Goal: Task Accomplishment & Management: Manage account settings

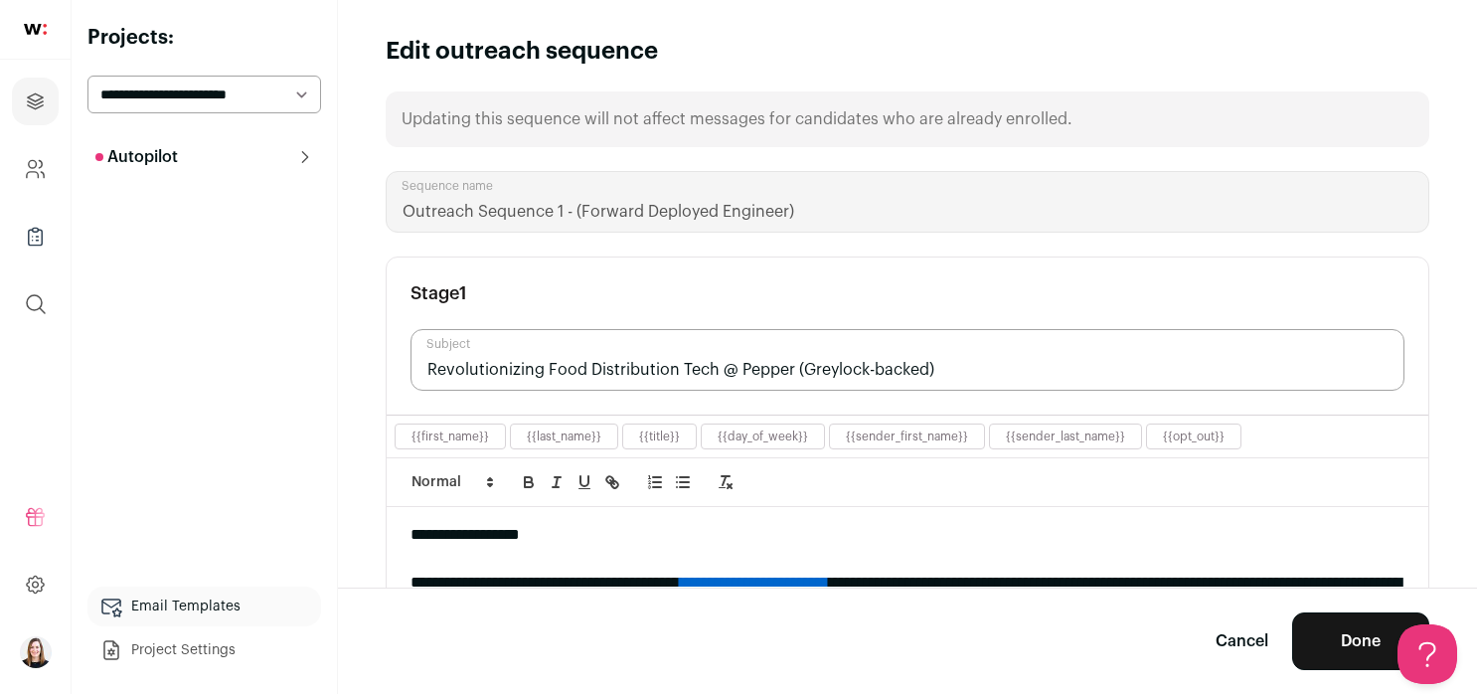
click at [203, 158] on button "Autopilot" at bounding box center [204, 157] width 234 height 40
click at [205, 199] on link "Interested 2" at bounding box center [204, 197] width 234 height 40
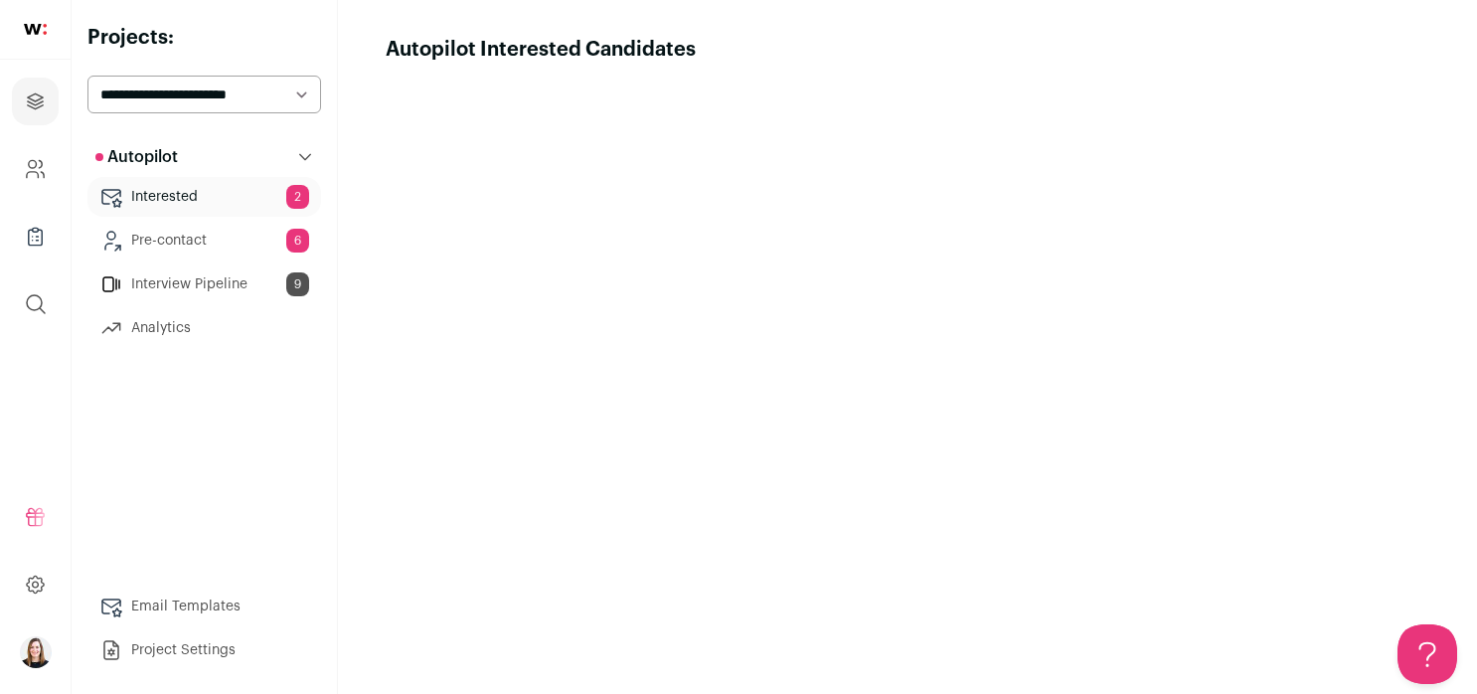
click at [192, 333] on link "Analytics" at bounding box center [204, 328] width 234 height 40
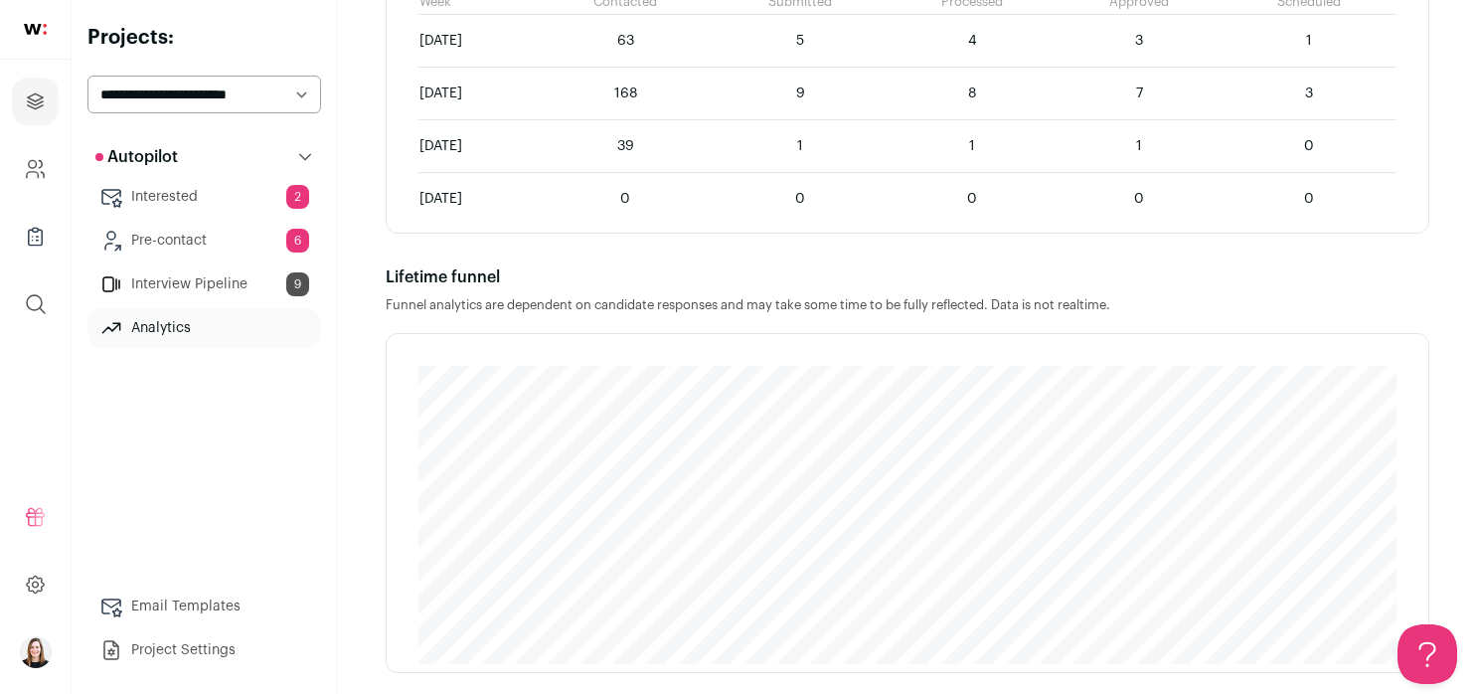
scroll to position [1367, 0]
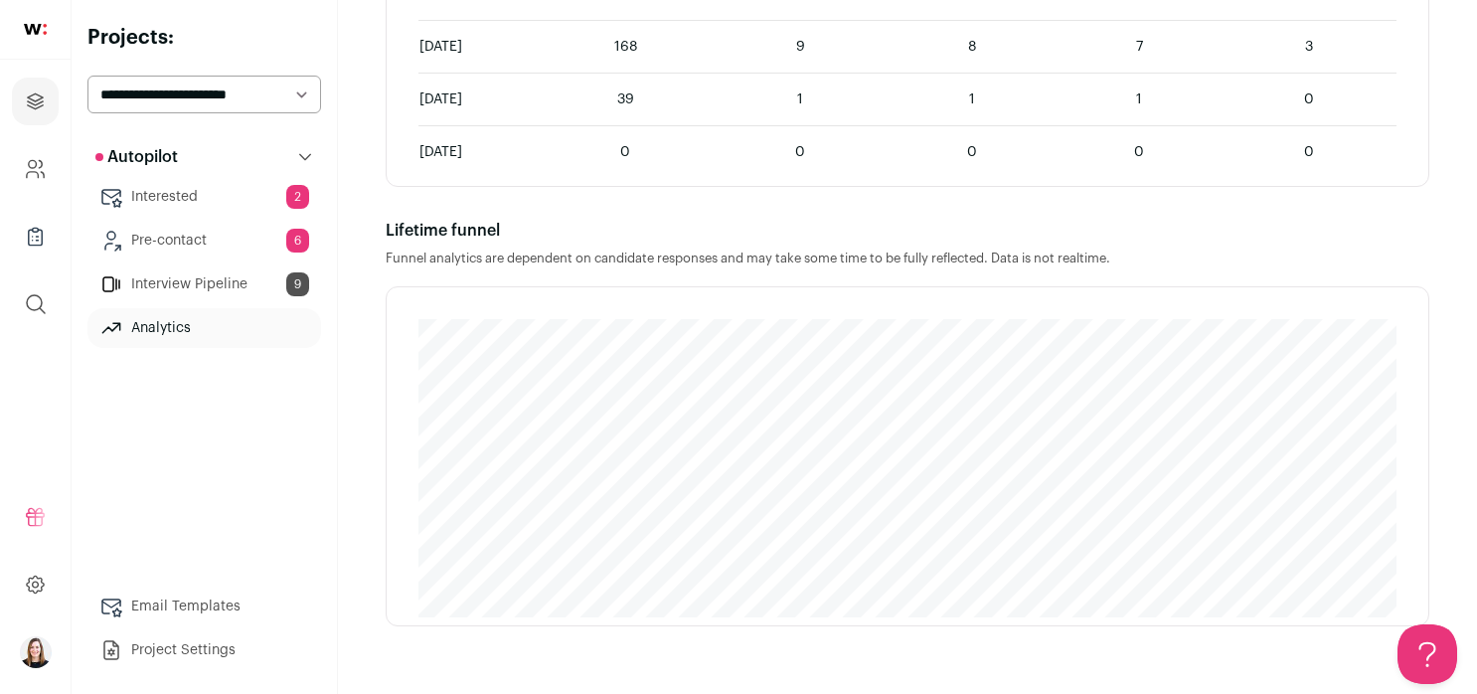
click at [202, 273] on link "Interview Pipeline 9" at bounding box center [204, 284] width 234 height 40
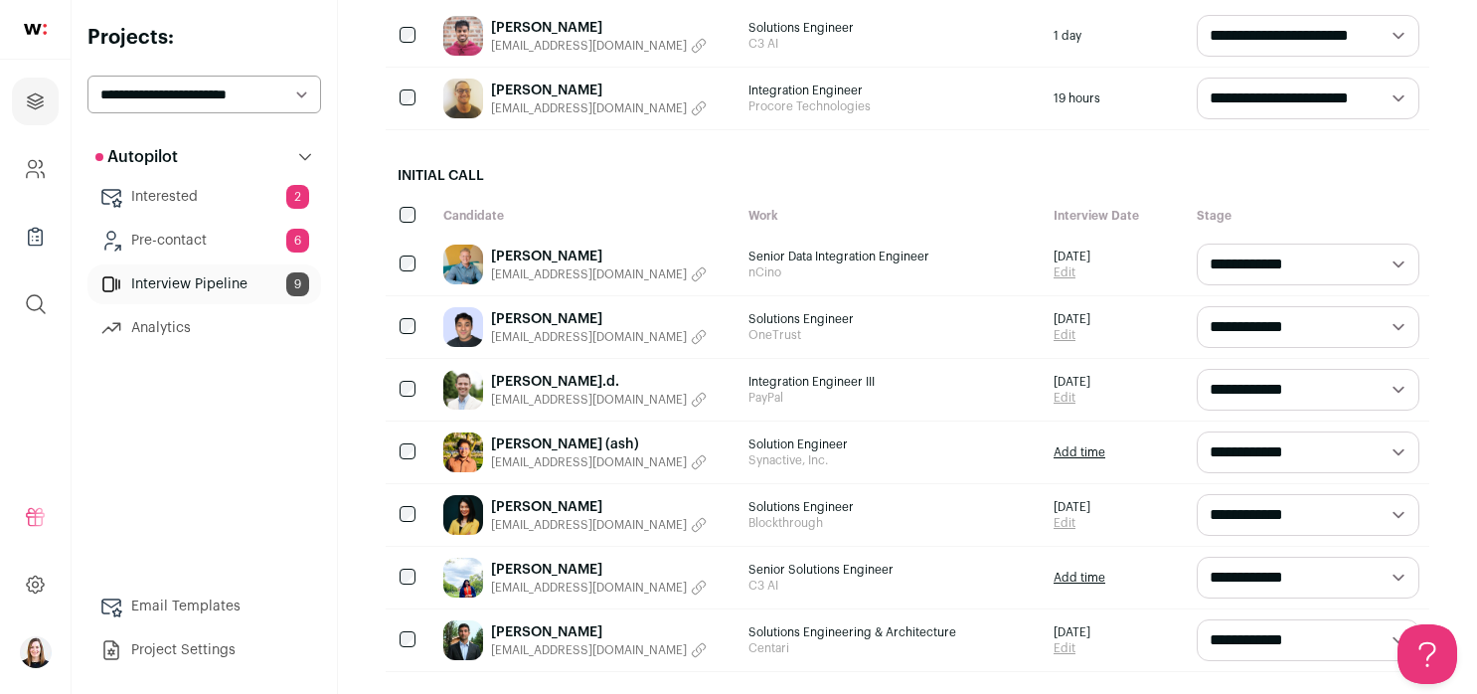
scroll to position [449, 0]
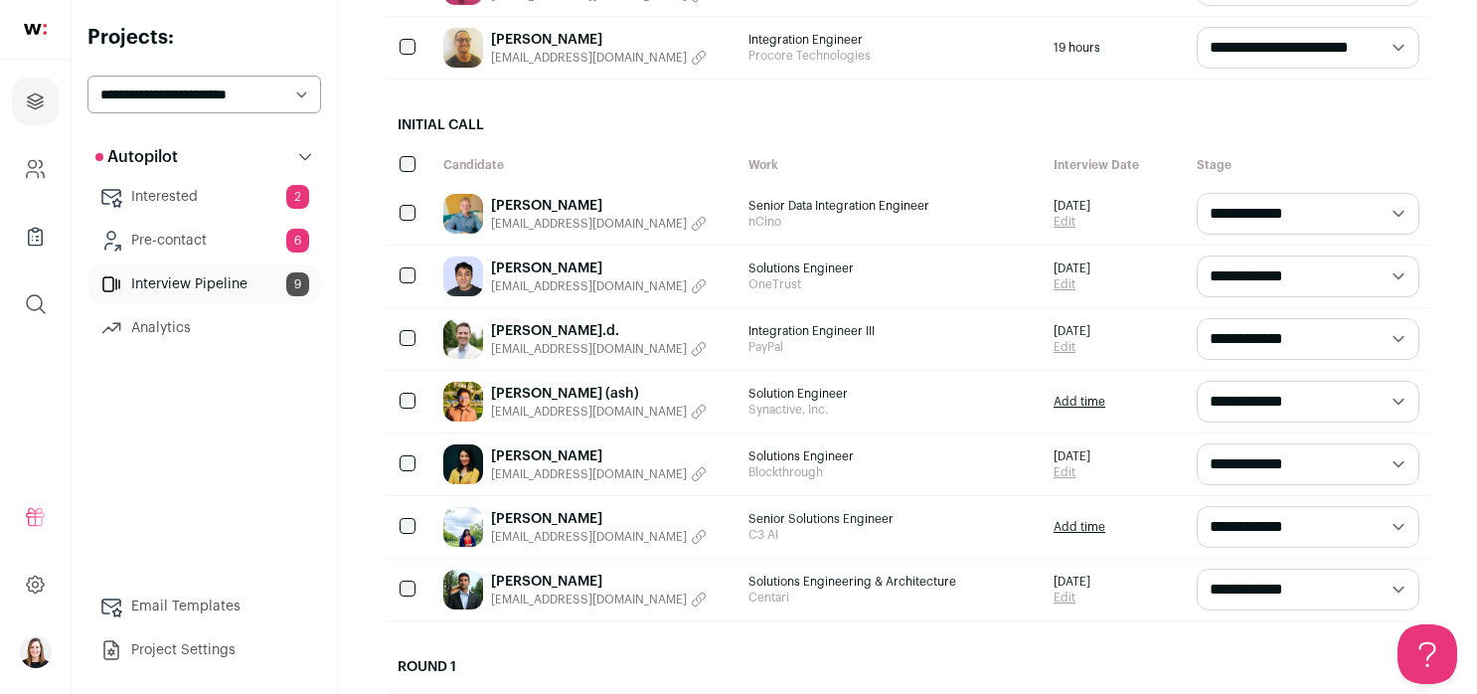
click at [1312, 273] on select "**********" at bounding box center [1308, 277] width 223 height 42
click at [536, 449] on link "Pauline Sulit" at bounding box center [599, 456] width 216 height 20
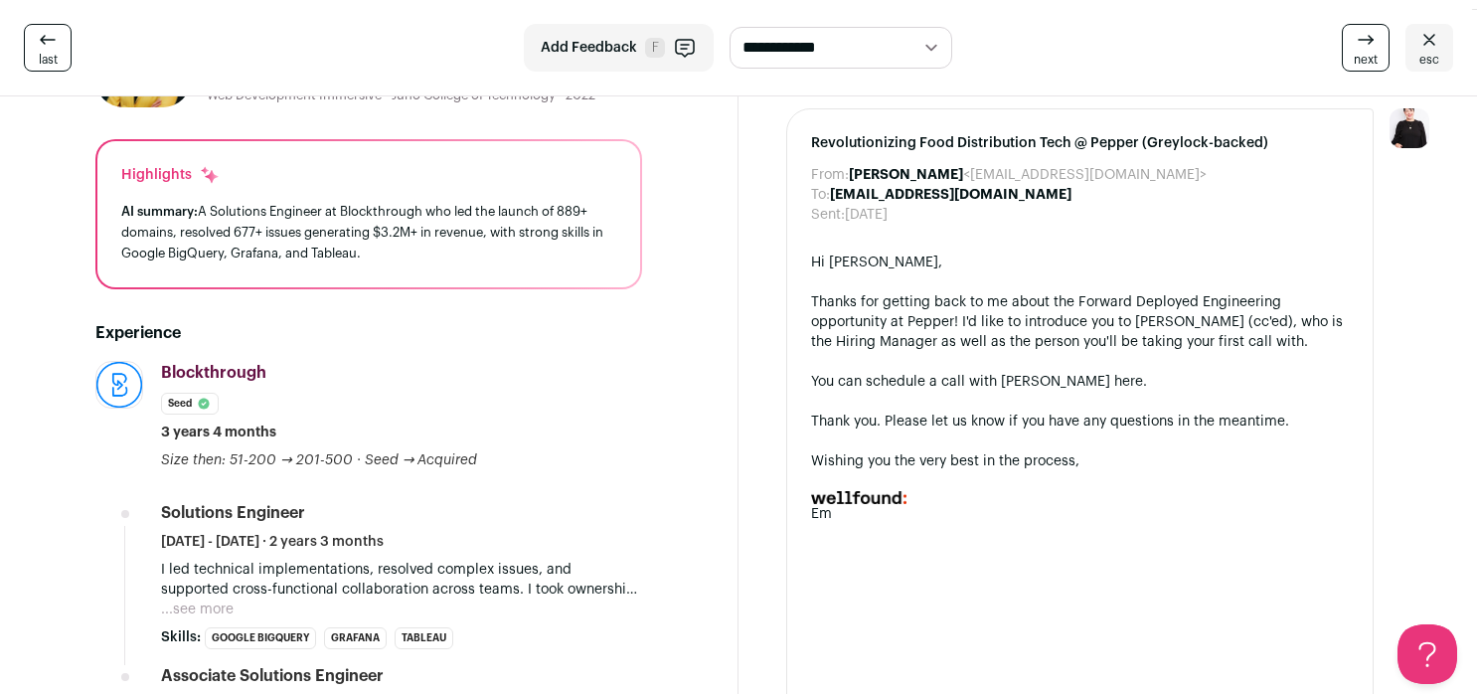
scroll to position [134, 0]
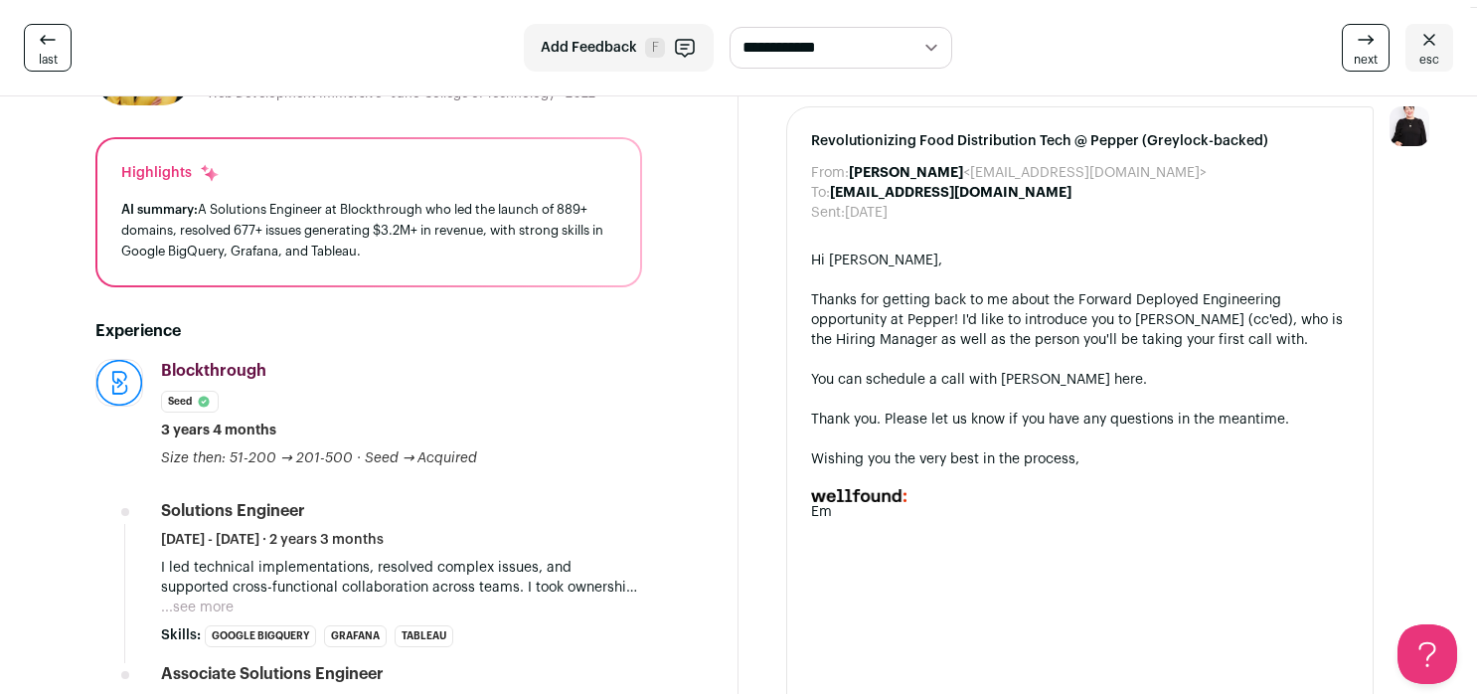
click at [209, 605] on button "...see more" at bounding box center [197, 608] width 73 height 20
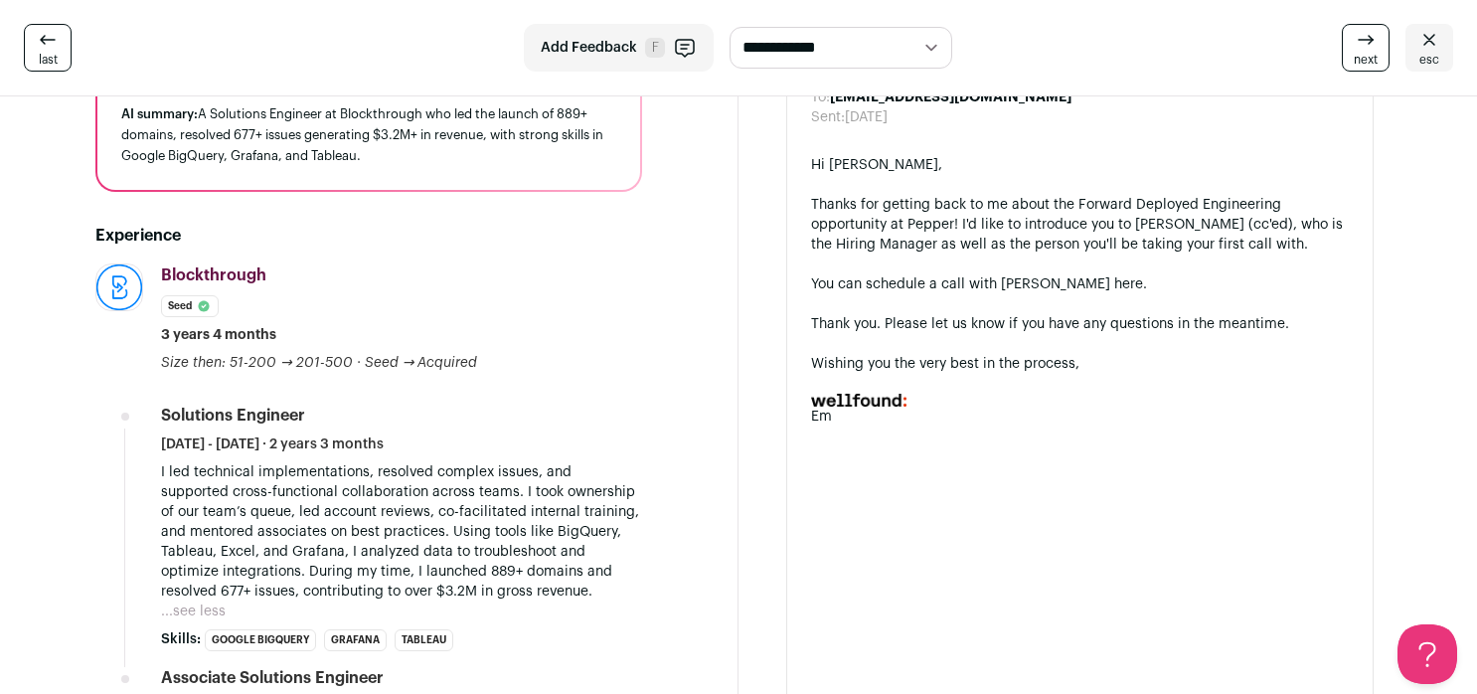
scroll to position [232, 0]
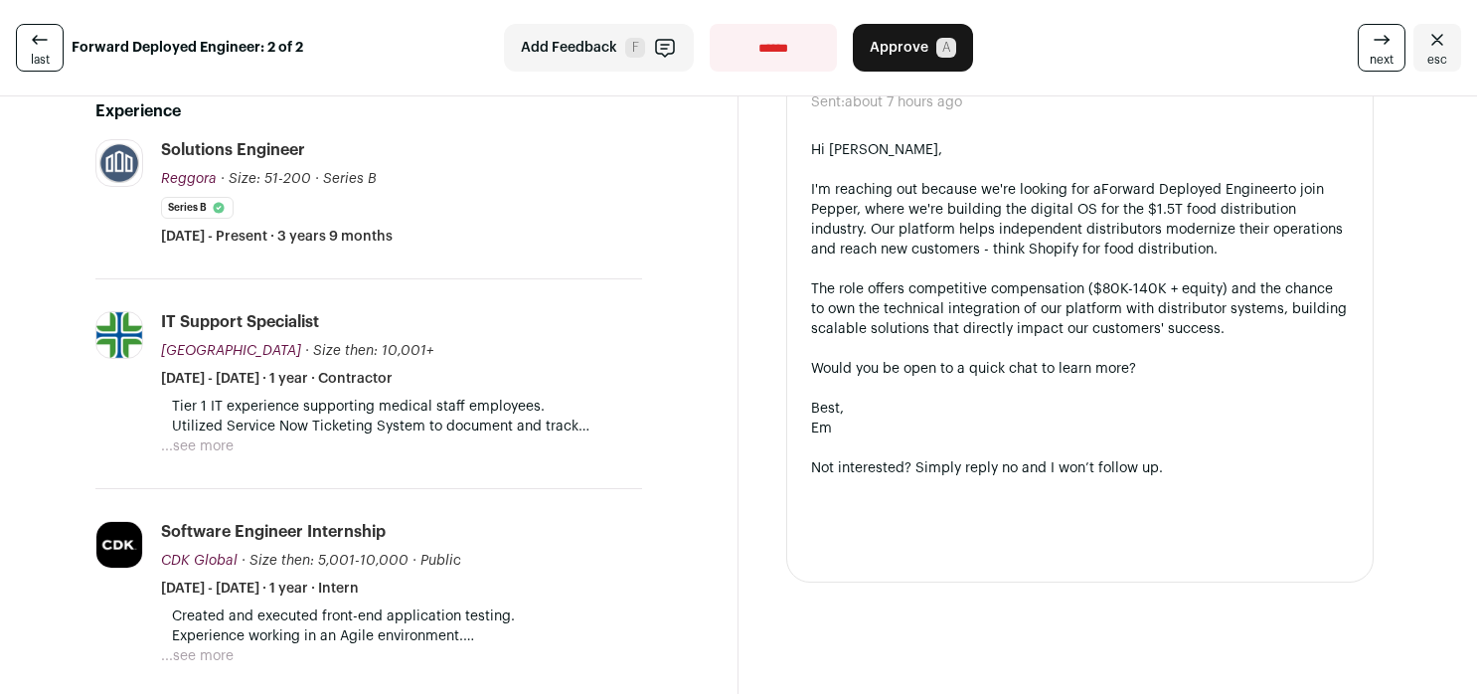
scroll to position [440, 0]
click at [206, 439] on button "...see more" at bounding box center [197, 445] width 73 height 20
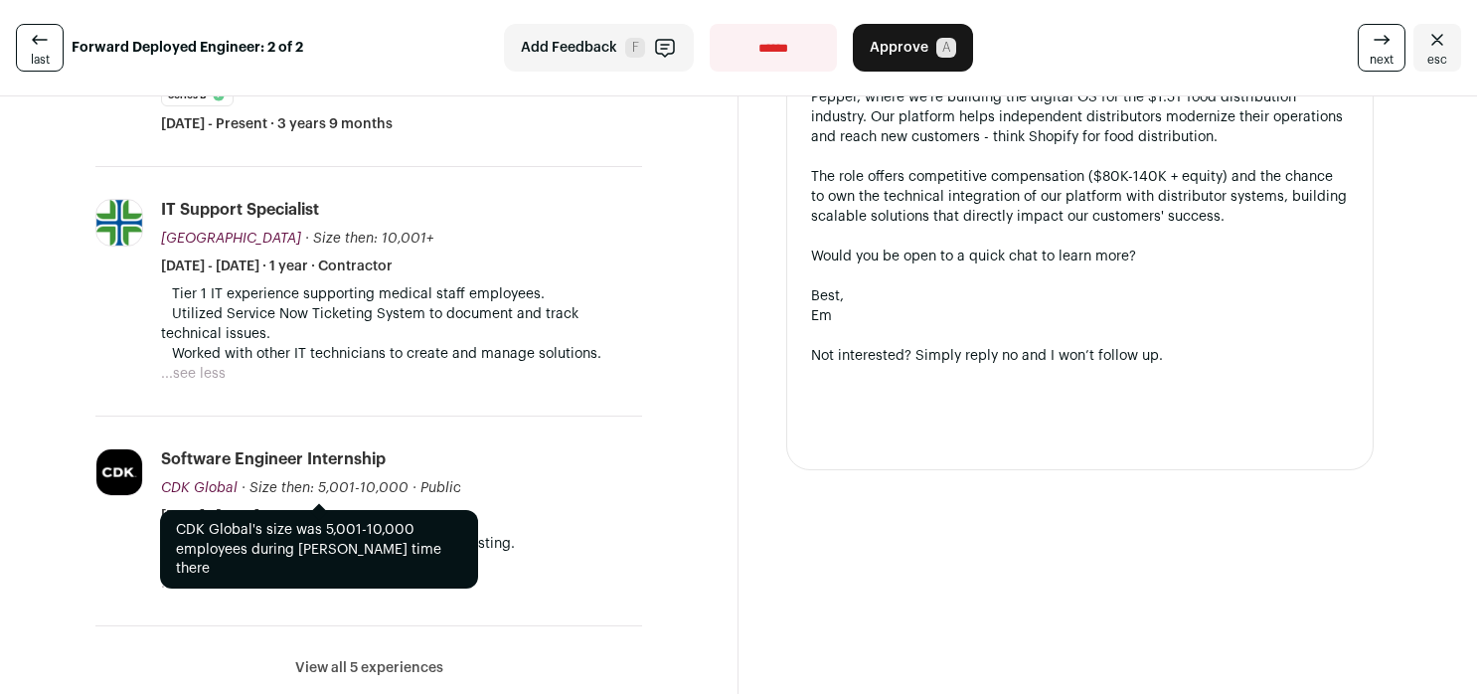
scroll to position [555, 0]
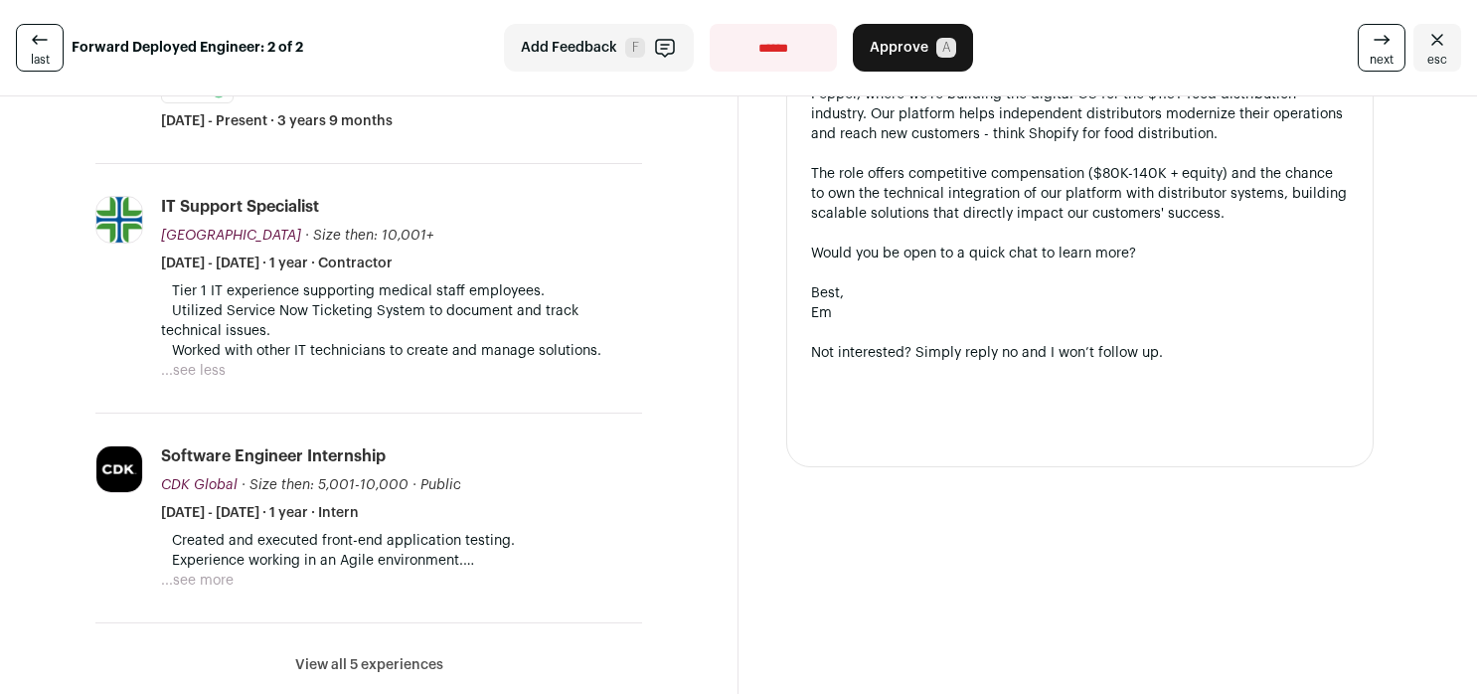
click at [190, 576] on button "...see more" at bounding box center [197, 581] width 73 height 20
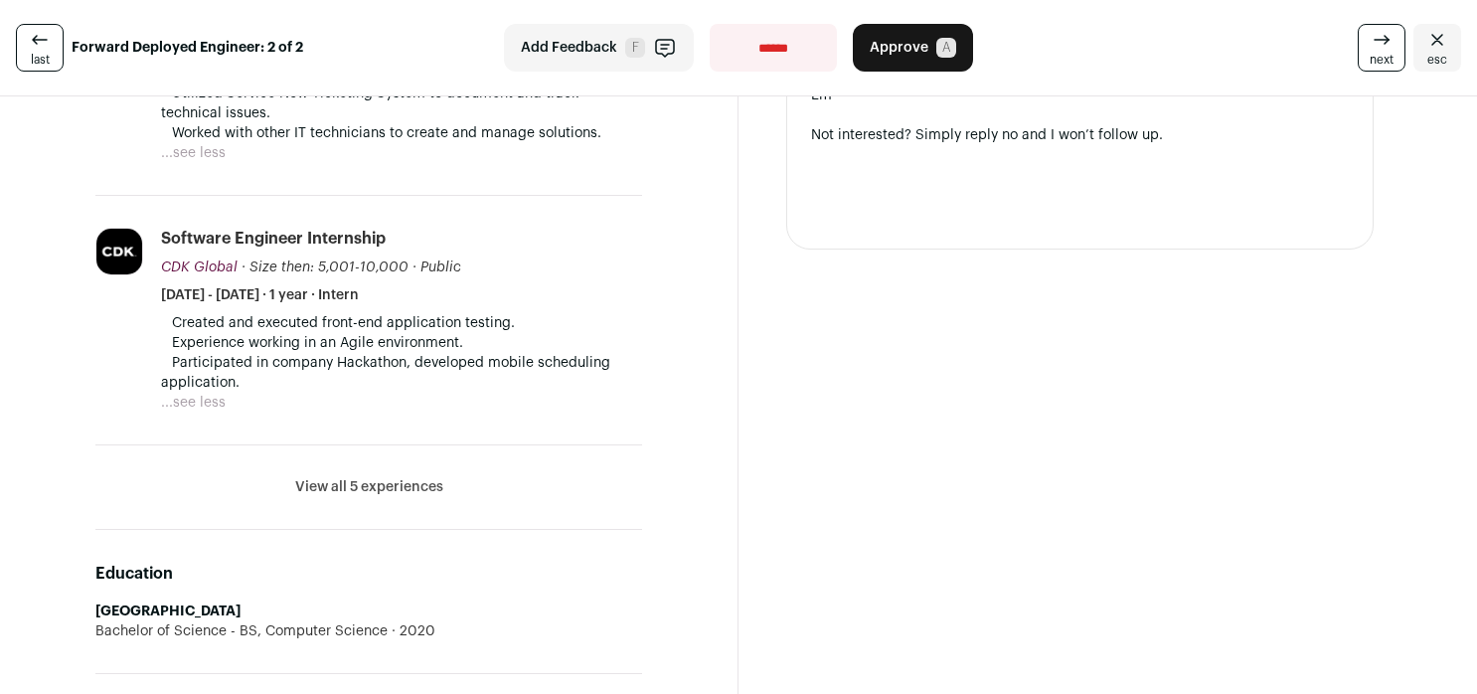
scroll to position [775, 0]
click at [366, 492] on button "View all 5 experiences" at bounding box center [369, 485] width 148 height 20
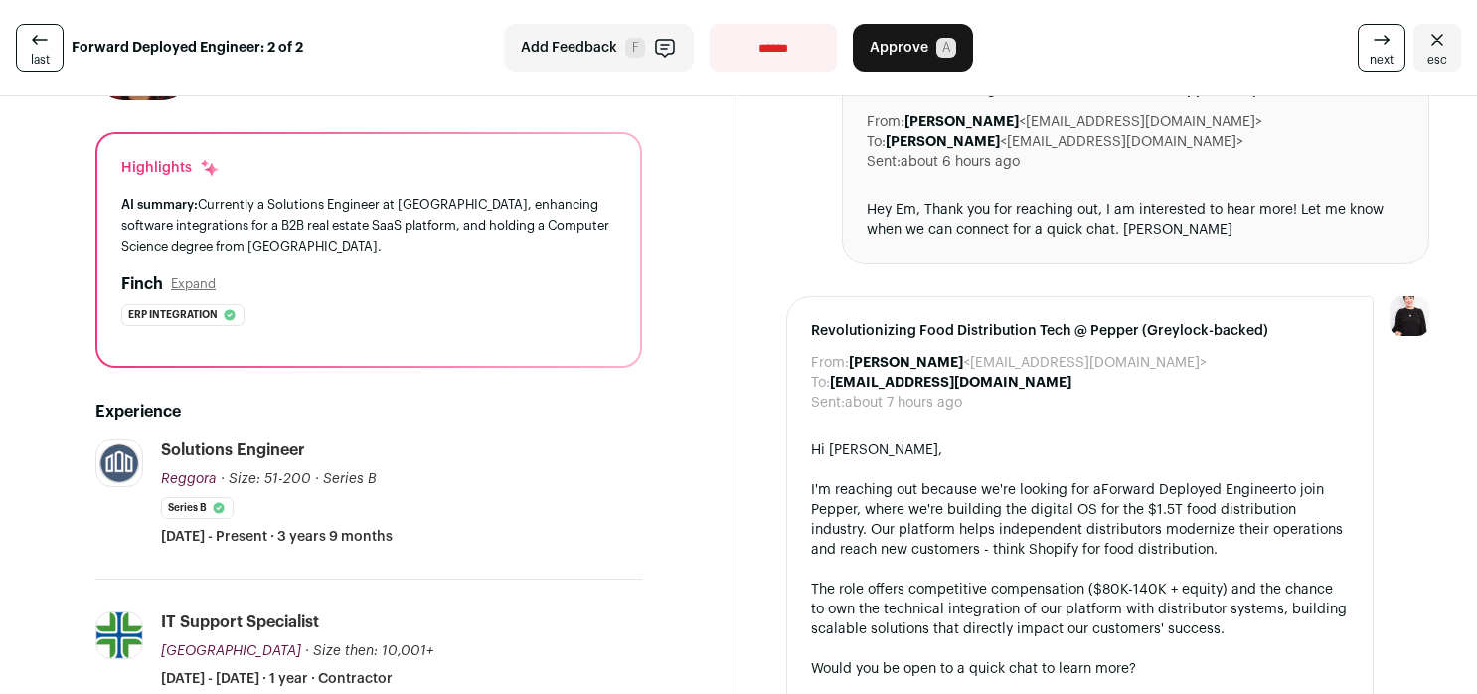
scroll to position [130, 0]
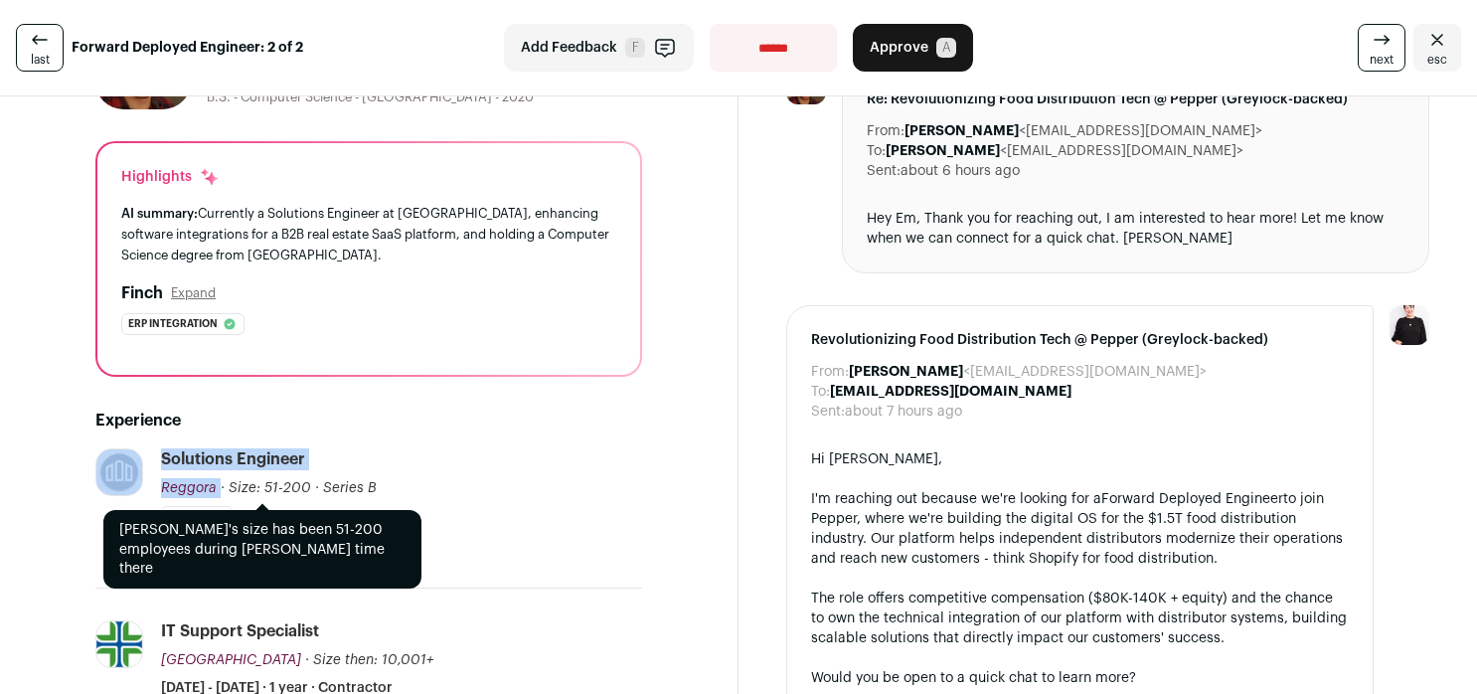
drag, startPoint x: 151, startPoint y: 489, endPoint x: 215, endPoint y: 492, distance: 63.7
click at [215, 492] on li "Reggora reggora.com Add to company list Public / Private Private Valuation Unkn…" at bounding box center [368, 518] width 547 height 140
copy li "Reggora reggora.com Add to company list Public / Private Private Valuation Unkn…"
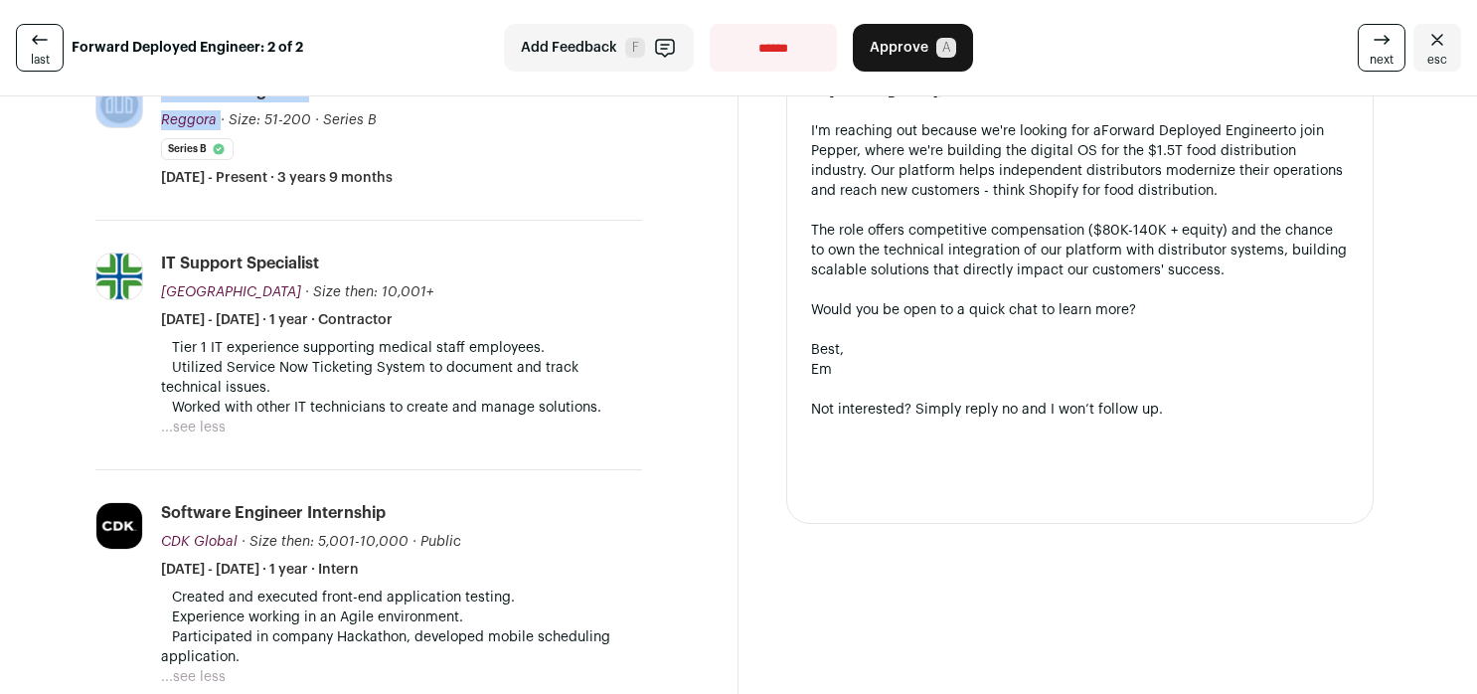
scroll to position [508, 0]
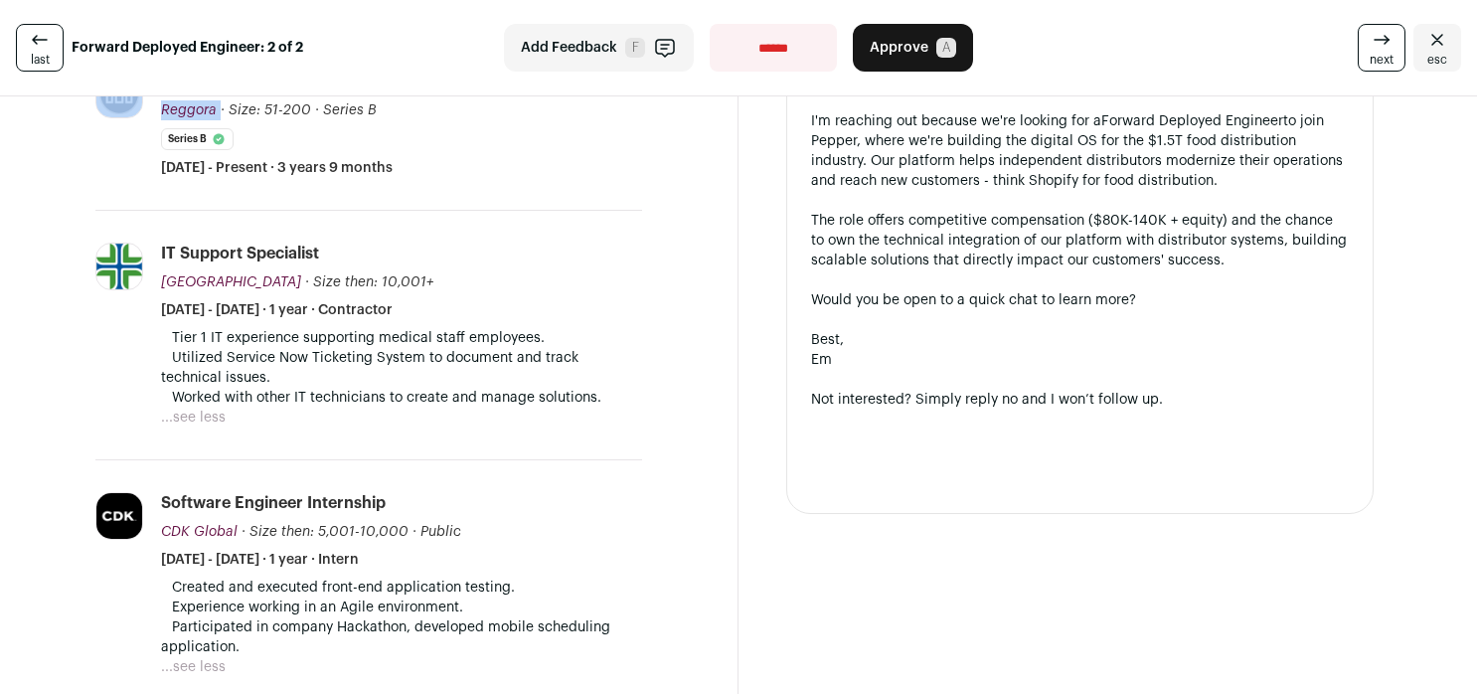
click at [211, 409] on button "...see less" at bounding box center [193, 418] width 65 height 20
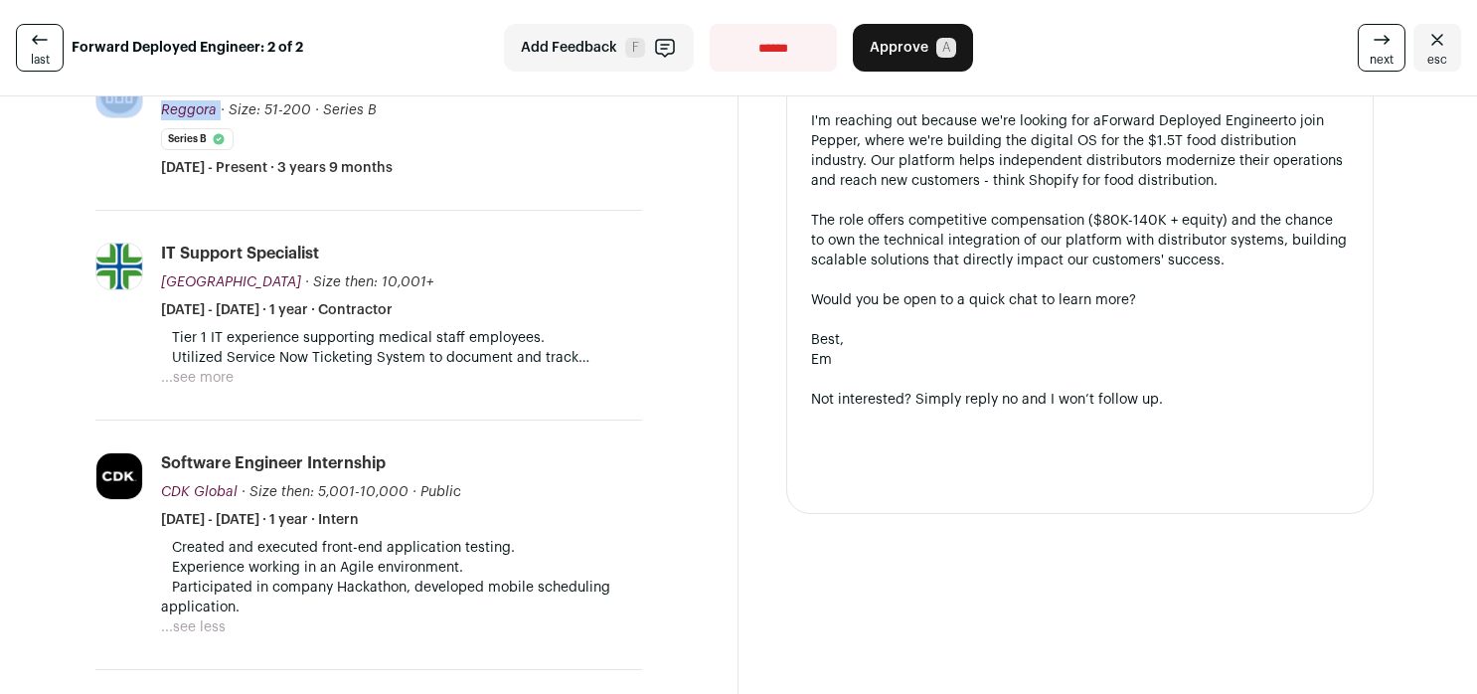
click at [212, 622] on button "...see less" at bounding box center [193, 627] width 65 height 20
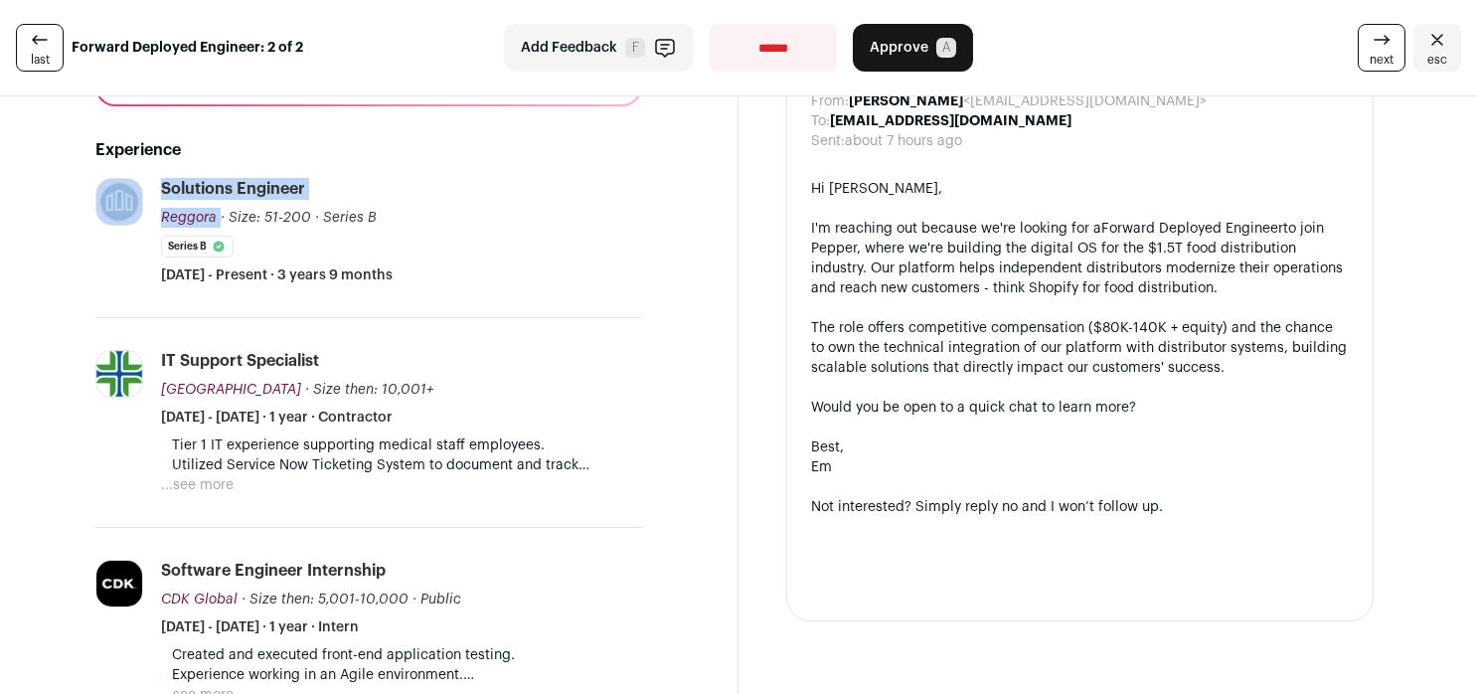
scroll to position [366, 0]
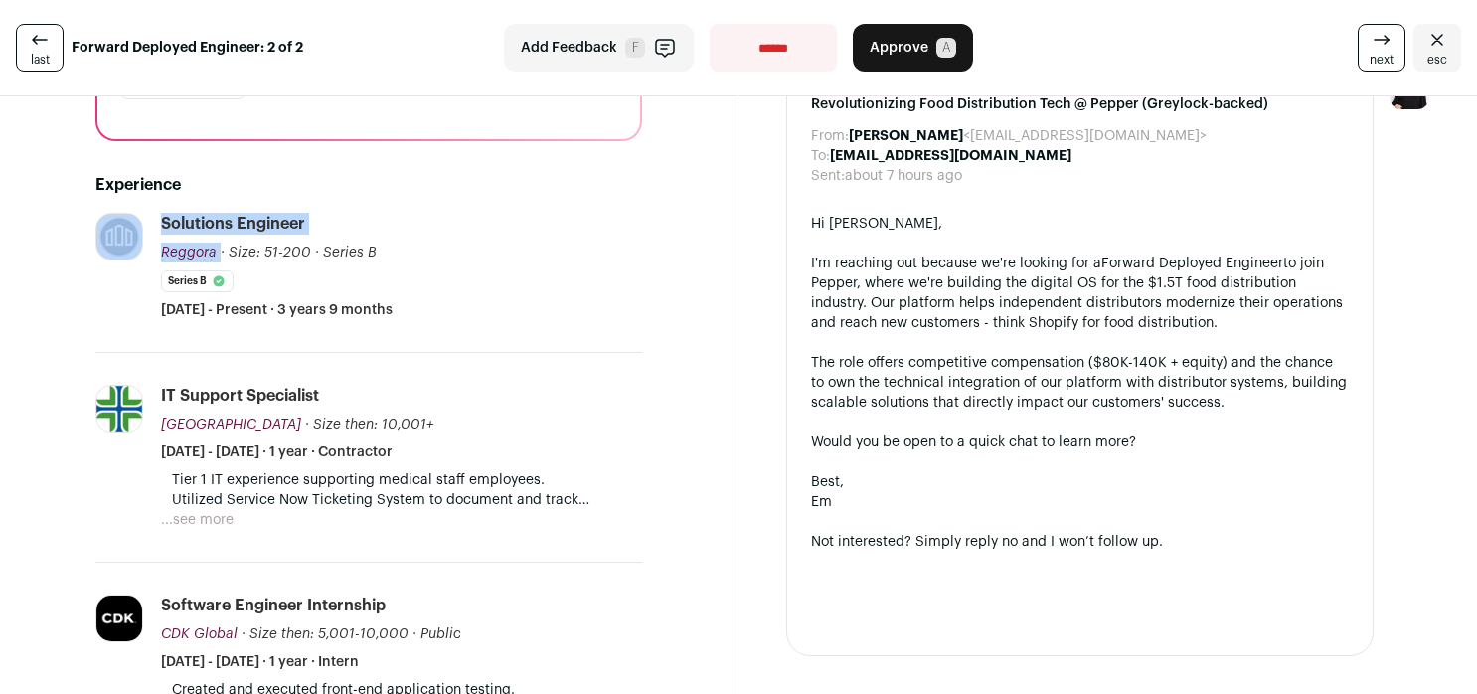
click at [776, 66] on select "**********" at bounding box center [773, 48] width 127 height 48
select select "**********"
click at [710, 24] on select "**********" at bounding box center [773, 48] width 127 height 48
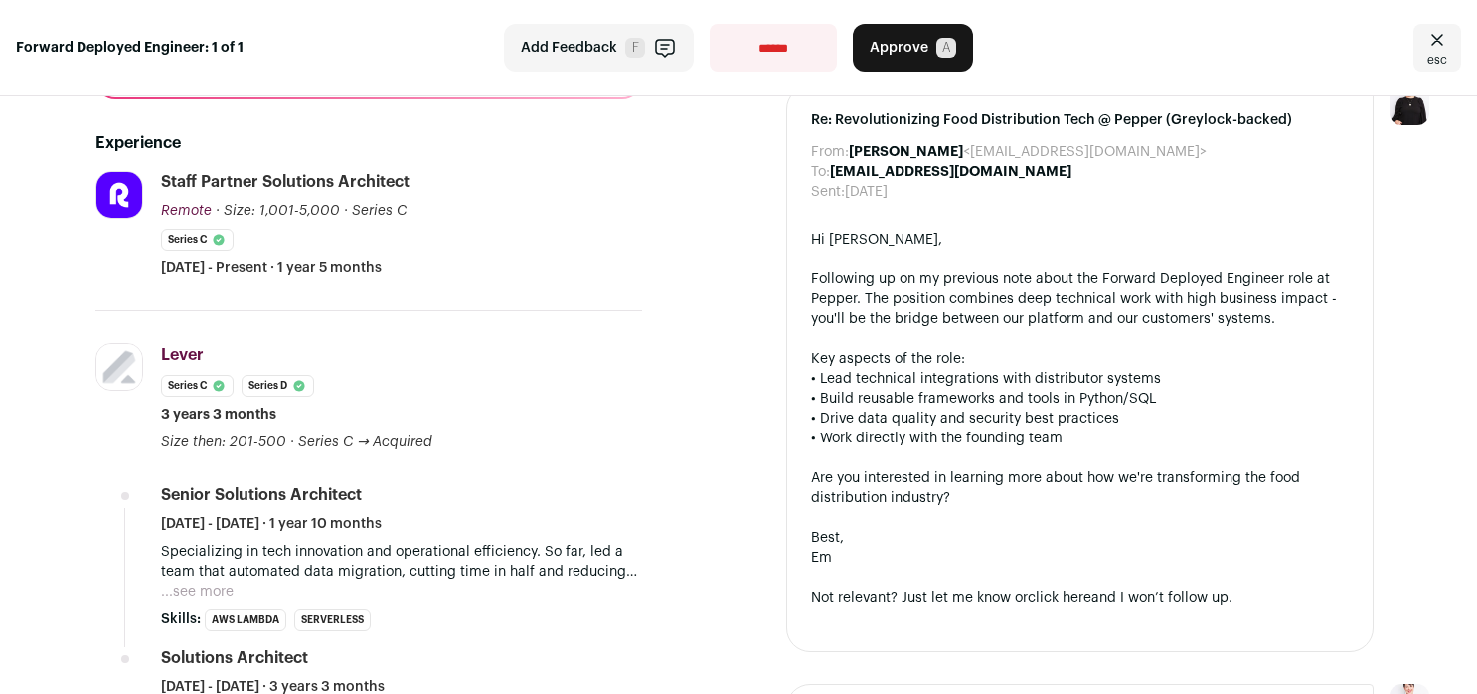
scroll to position [352, 0]
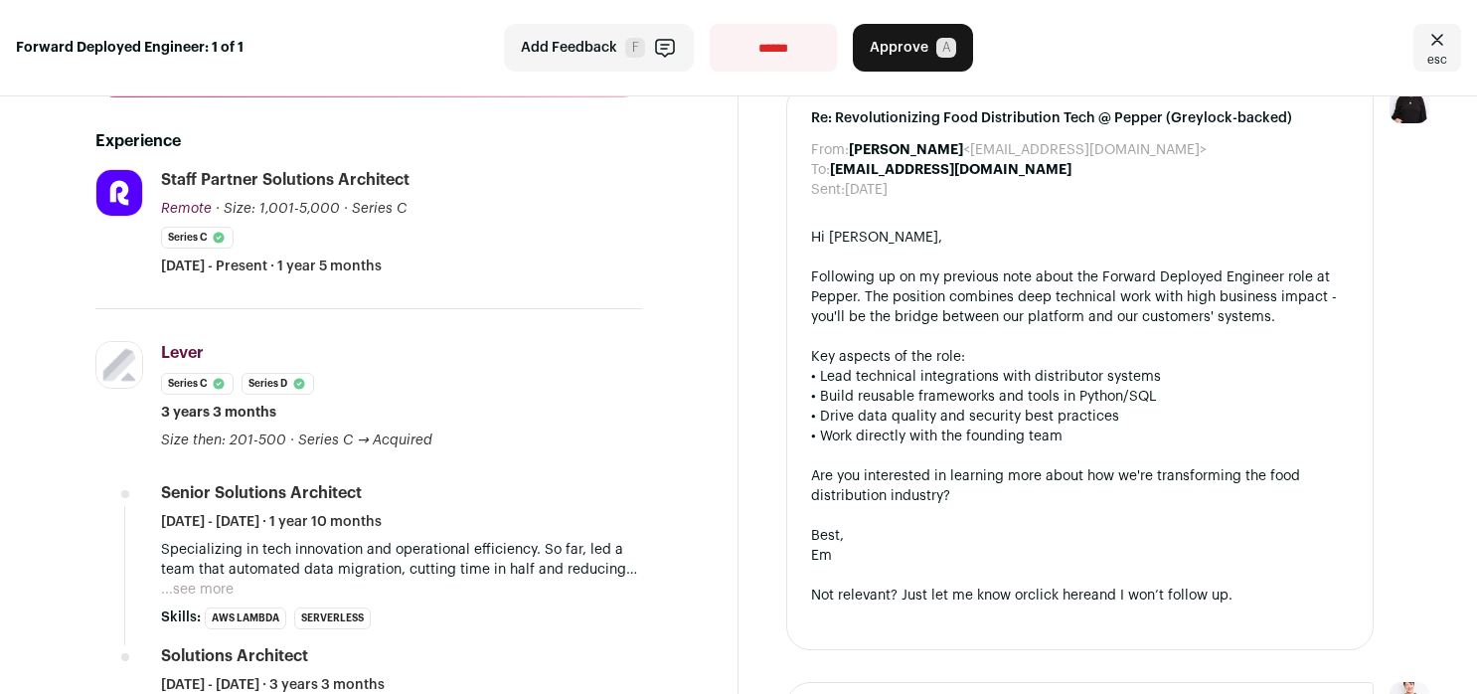
click at [212, 580] on button "...see more" at bounding box center [197, 590] width 73 height 20
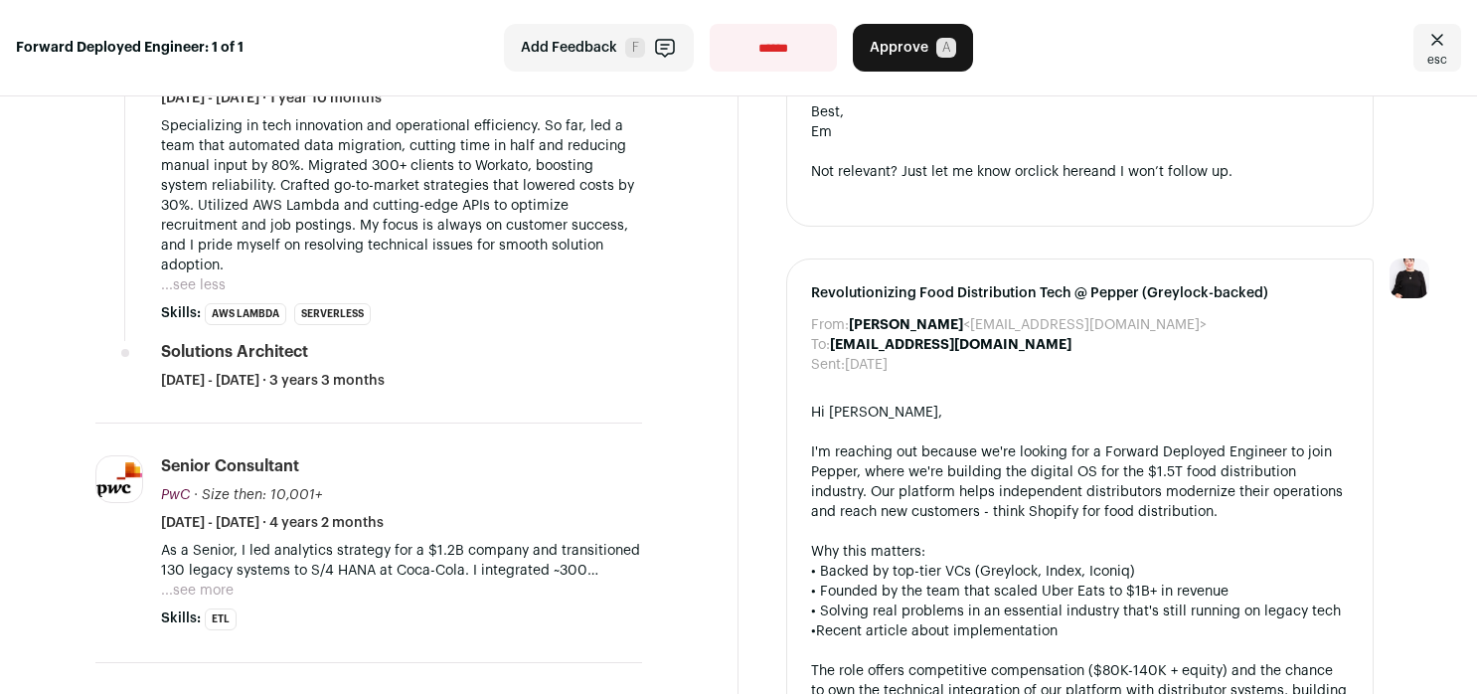
scroll to position [860, 0]
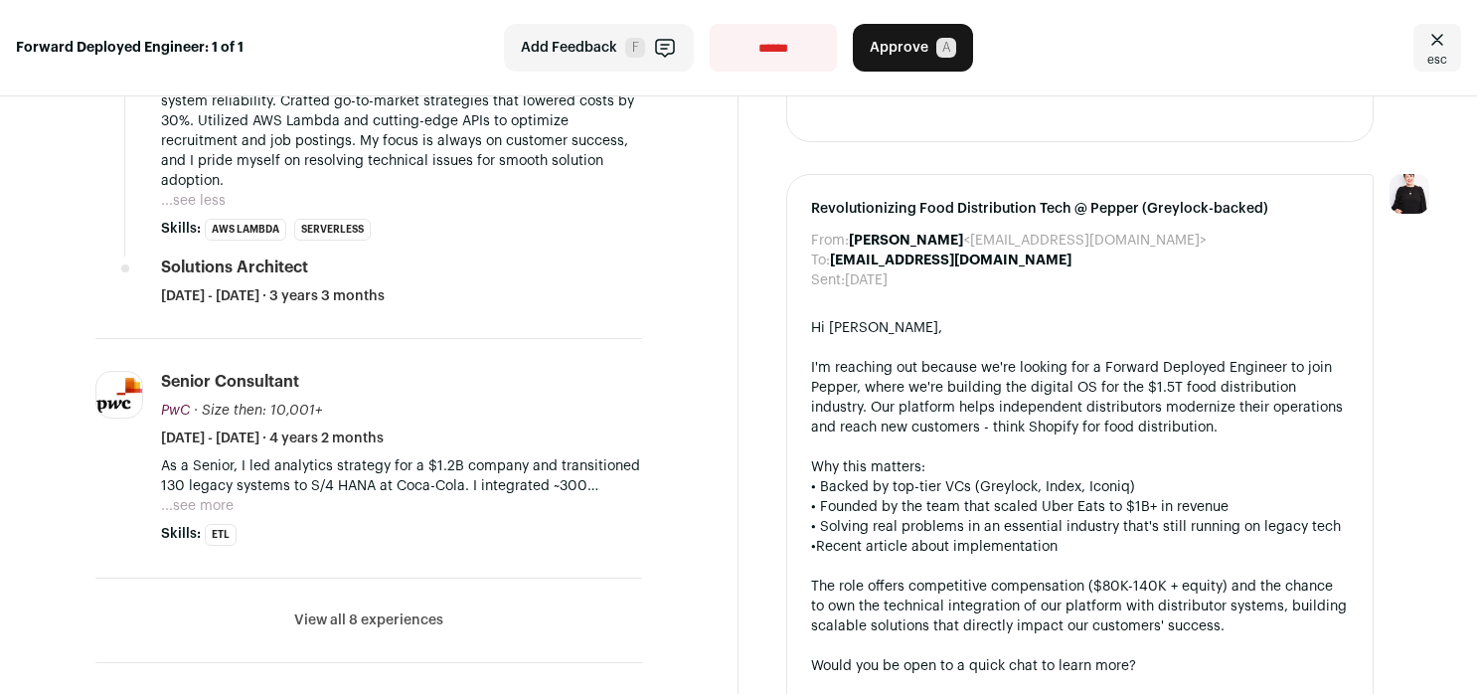
click at [377, 610] on button "View all 8 experiences" at bounding box center [368, 620] width 149 height 20
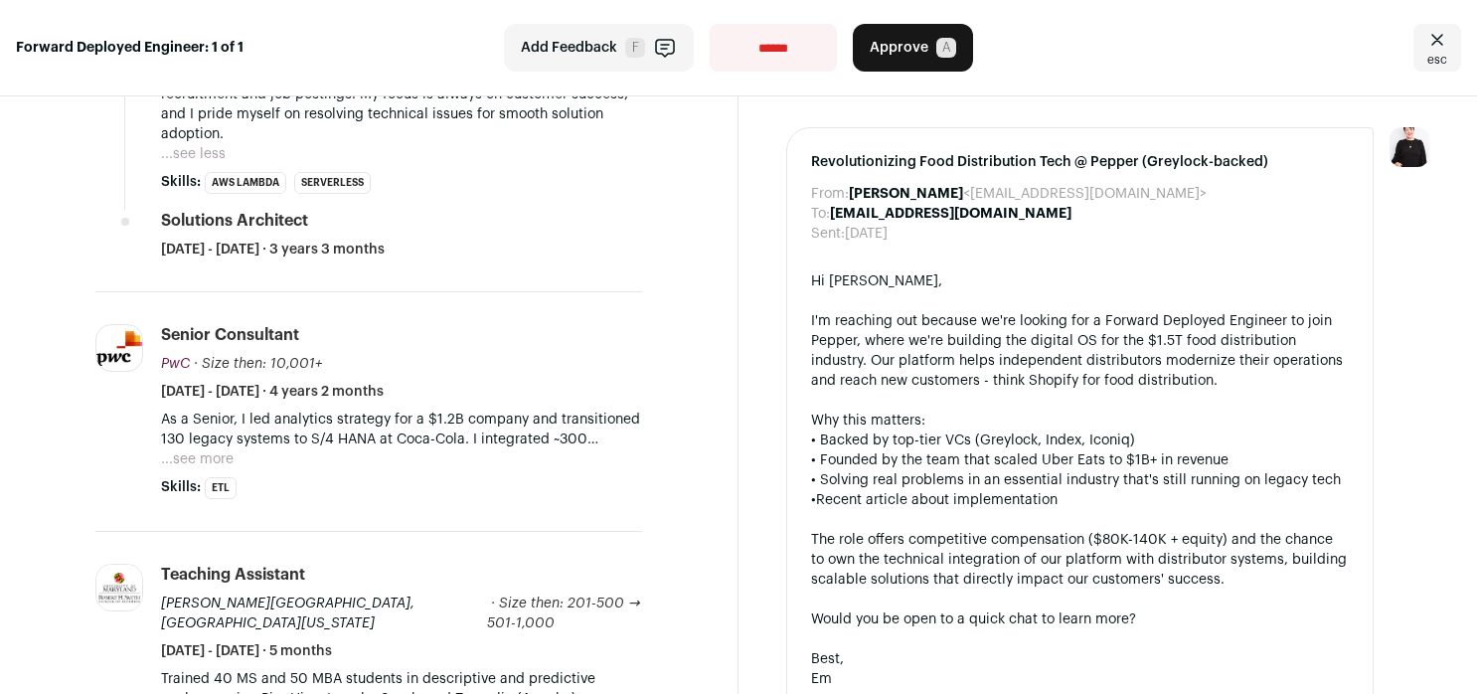
scroll to position [0, 0]
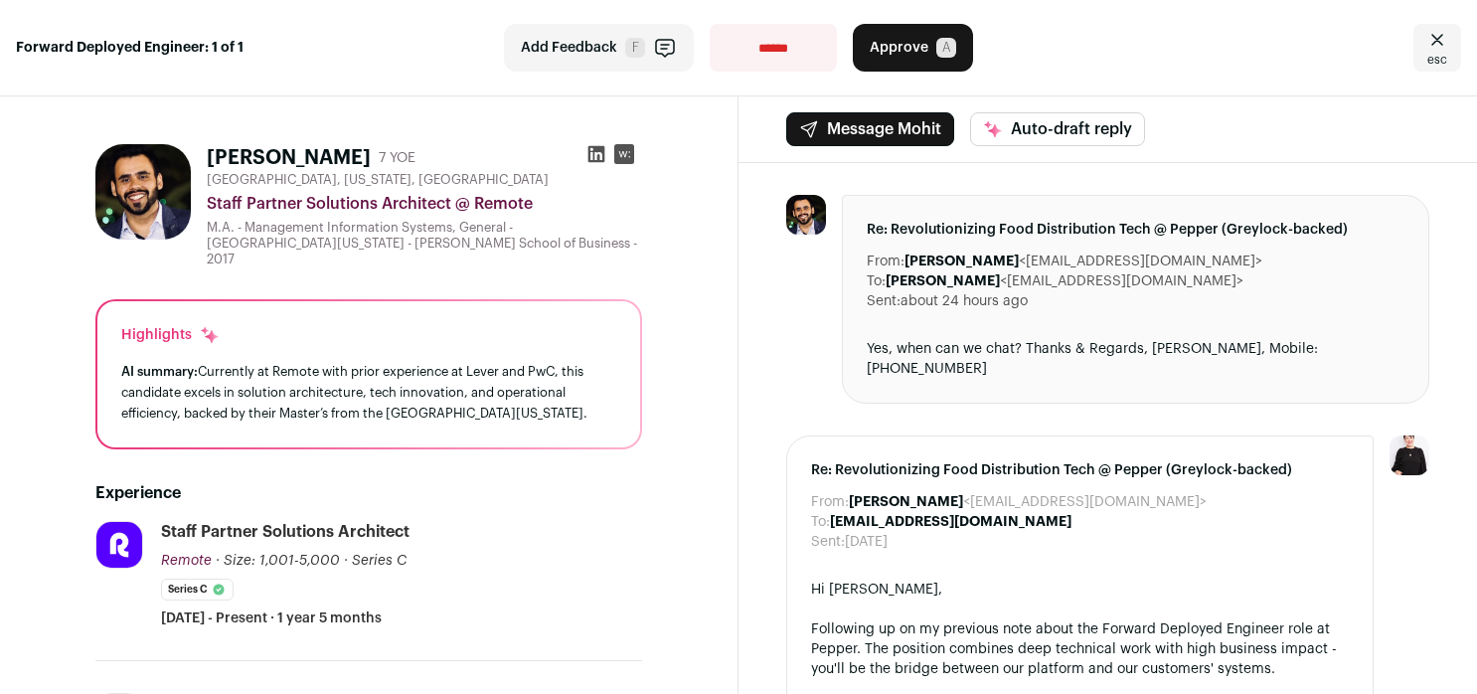
click at [593, 151] on icon at bounding box center [597, 154] width 17 height 17
click at [885, 66] on button "Approve A" at bounding box center [913, 48] width 120 height 48
